Goal: Navigation & Orientation: Find specific page/section

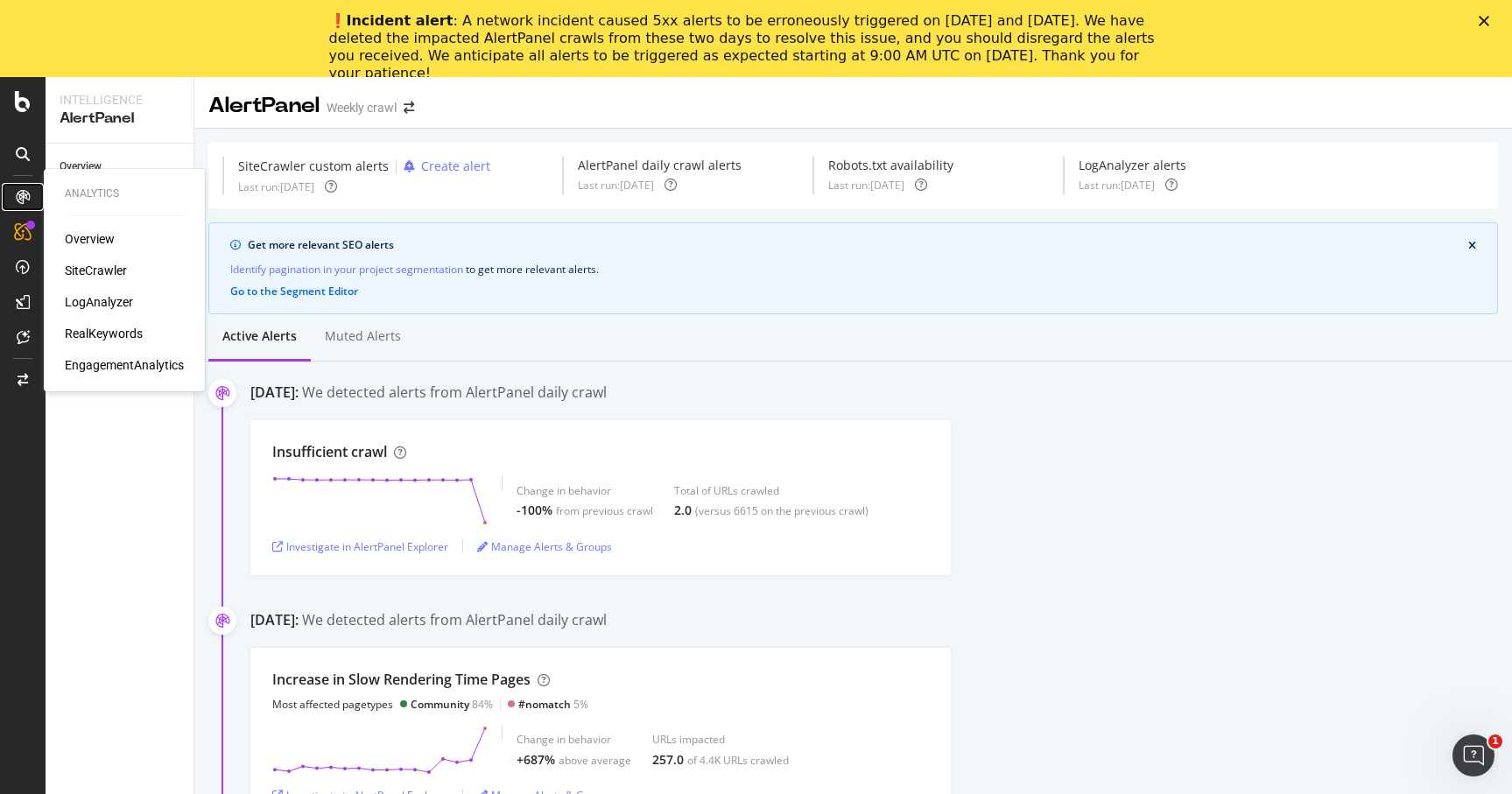
click at [27, 193] on icon at bounding box center [23, 197] width 14 height 14
